Goal: Register for event/course

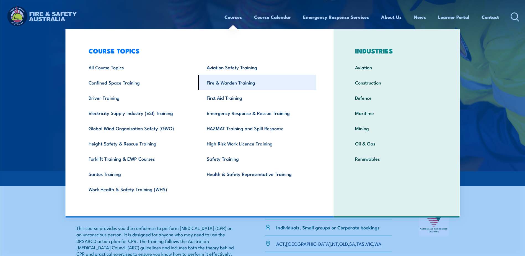
click at [232, 82] on link "Fire & Warden Training" at bounding box center [257, 82] width 118 height 15
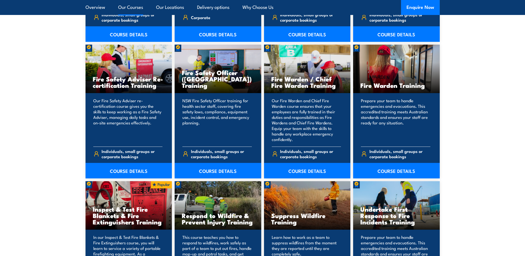
scroll to position [719, 0]
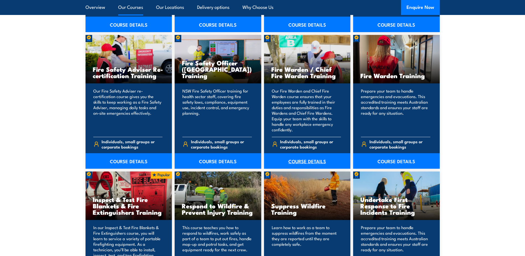
click at [313, 161] on link "COURSE DETAILS" at bounding box center [307, 160] width 87 height 15
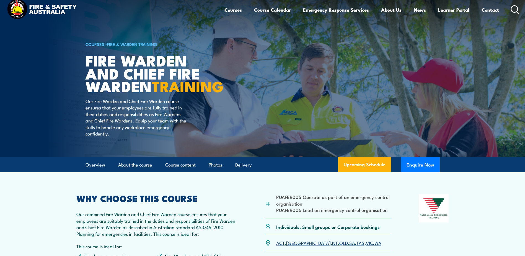
scroll to position [83, 0]
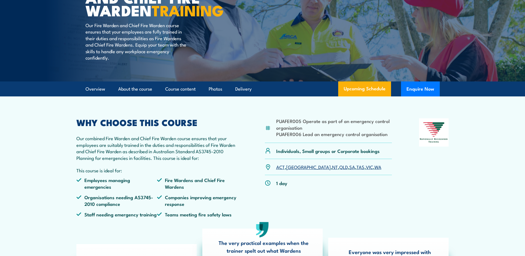
click at [349, 170] on link "SA" at bounding box center [352, 166] width 6 height 7
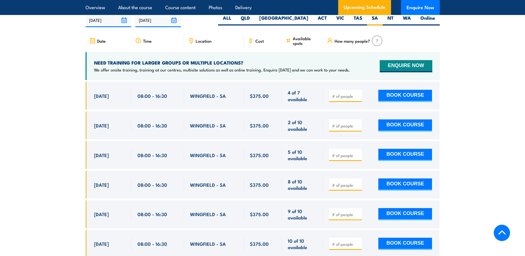
scroll to position [952, 0]
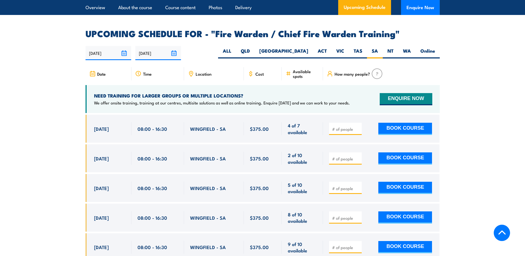
click at [113, 49] on input "[DATE]" at bounding box center [109, 53] width 46 height 14
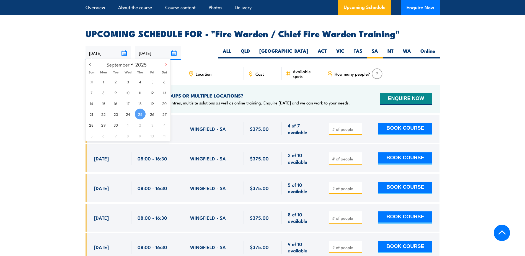
click at [165, 64] on icon at bounding box center [166, 65] width 4 height 4
select select "9"
click at [130, 93] on span "8" at bounding box center [128, 92] width 11 height 11
type input "08/10/2025"
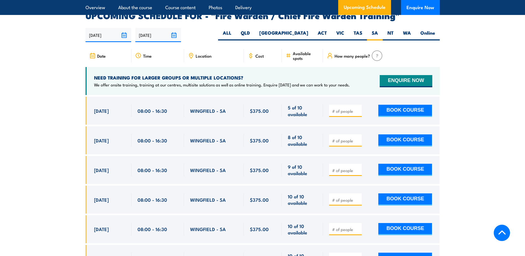
scroll to position [980, 0]
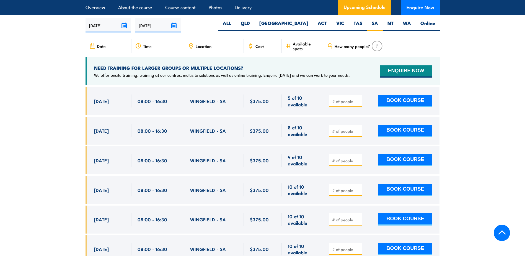
click at [126, 22] on input "08/10/2025" at bounding box center [109, 25] width 46 height 14
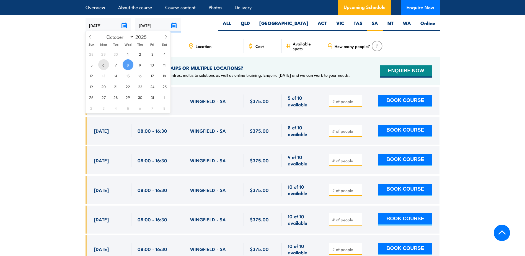
click at [103, 64] on span "6" at bounding box center [103, 64] width 11 height 11
type input "06/10/2025"
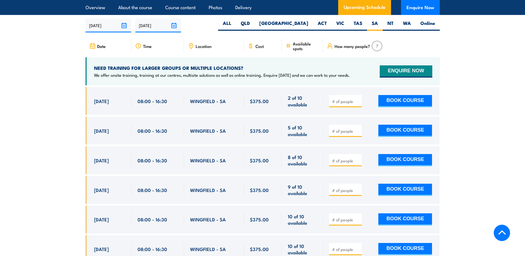
scroll to position [1008, 0]
